Goal: Task Accomplishment & Management: Use online tool/utility

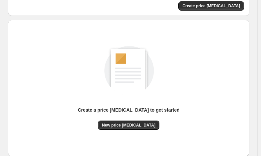
scroll to position [92, 0]
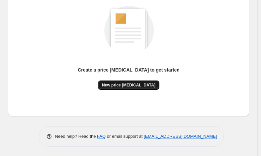
click at [134, 81] on button "New price change job" at bounding box center [128, 85] width 61 height 9
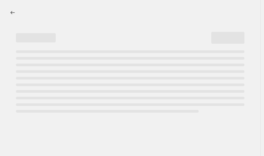
select select "percentage"
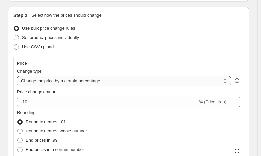
scroll to position [66, 0]
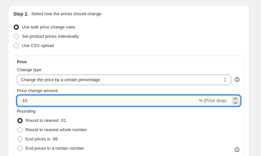
click at [62, 99] on input "-10" at bounding box center [107, 101] width 181 height 11
type input "-1"
click at [64, 96] on input "-3" at bounding box center [107, 101] width 181 height 11
type input "-30"
click at [194, 43] on div "Use CSV upload" at bounding box center [128, 45] width 231 height 9
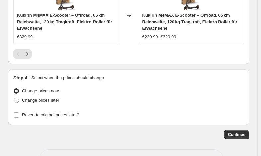
scroll to position [766, 0]
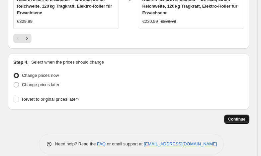
click at [238, 117] on span "Continue" at bounding box center [236, 119] width 17 height 5
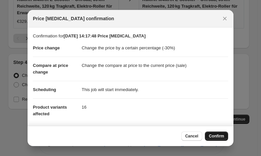
click at [212, 138] on span "Confirm" at bounding box center [216, 136] width 15 height 5
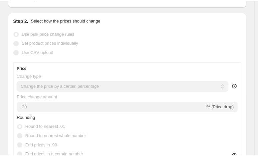
scroll to position [28, 0]
